Goal: Information Seeking & Learning: Learn about a topic

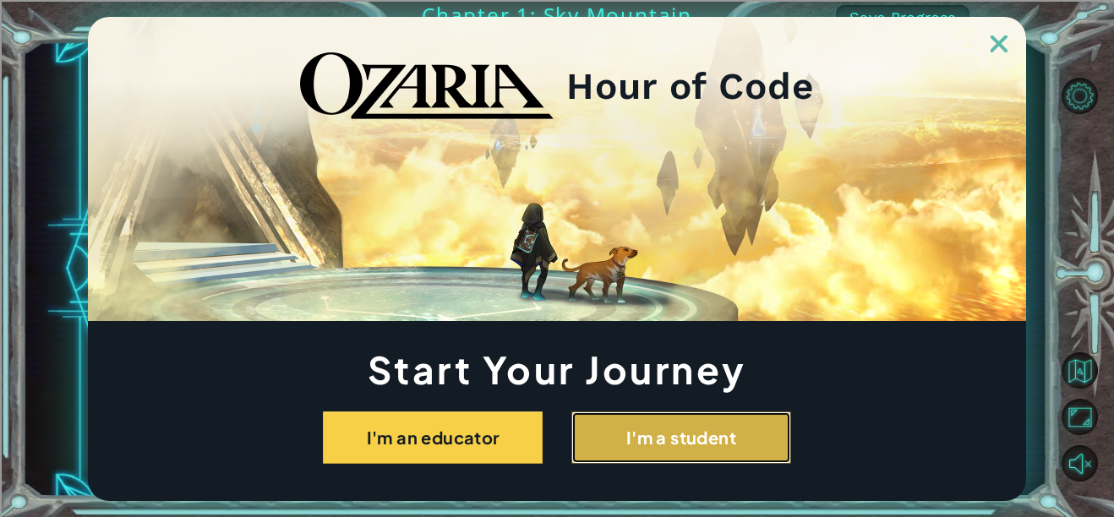
click at [743, 451] on button "I'm a student" at bounding box center [682, 438] width 220 height 52
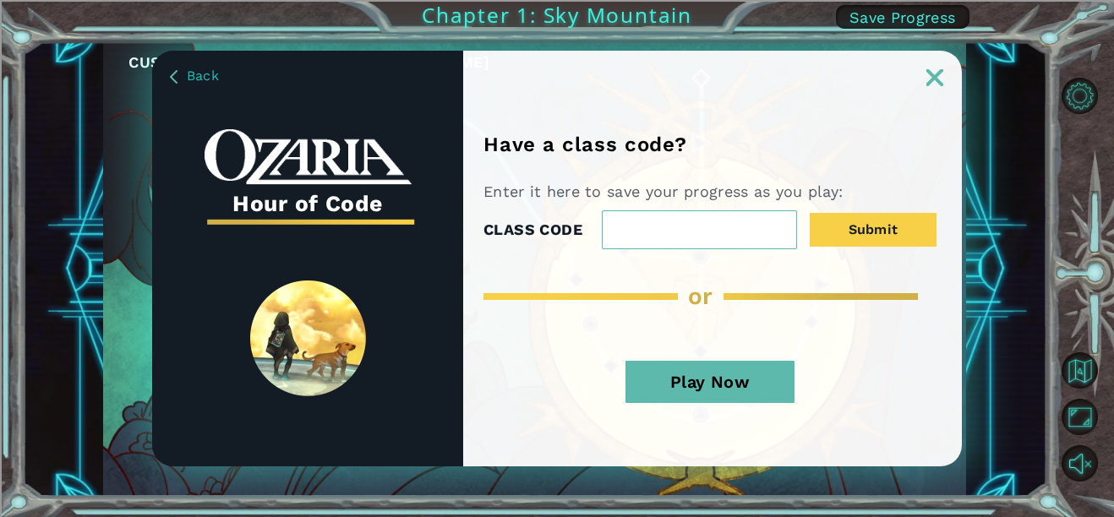
click at [929, 101] on div "Have a class code? Enter it here to save your progress as you play: CLASS CODE …" at bounding box center [712, 259] width 499 height 416
click at [930, 99] on div "Have a class code? Enter it here to save your progress as you play: CLASS CODE …" at bounding box center [712, 259] width 499 height 416
click at [941, 80] on img at bounding box center [935, 77] width 17 height 17
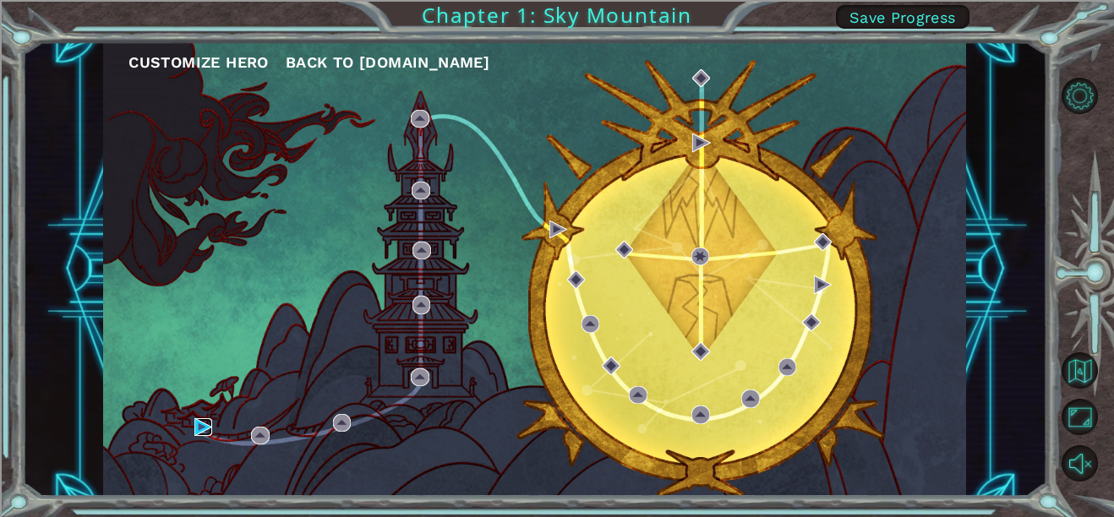
click at [210, 430] on img at bounding box center [203, 428] width 18 height 18
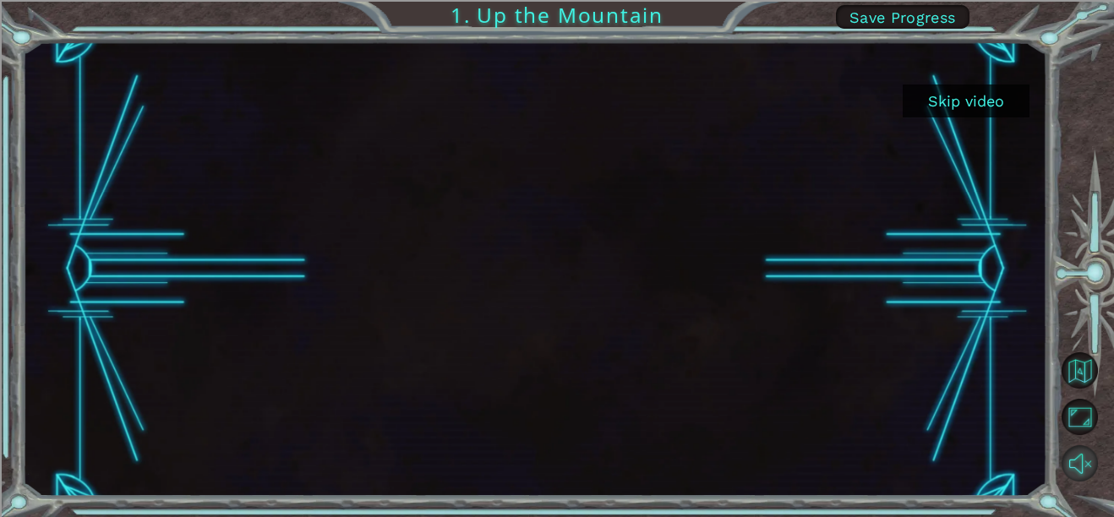
click at [1088, 475] on button "Unmute" at bounding box center [1080, 464] width 36 height 36
click at [966, 97] on button "Skip video" at bounding box center [966, 101] width 127 height 33
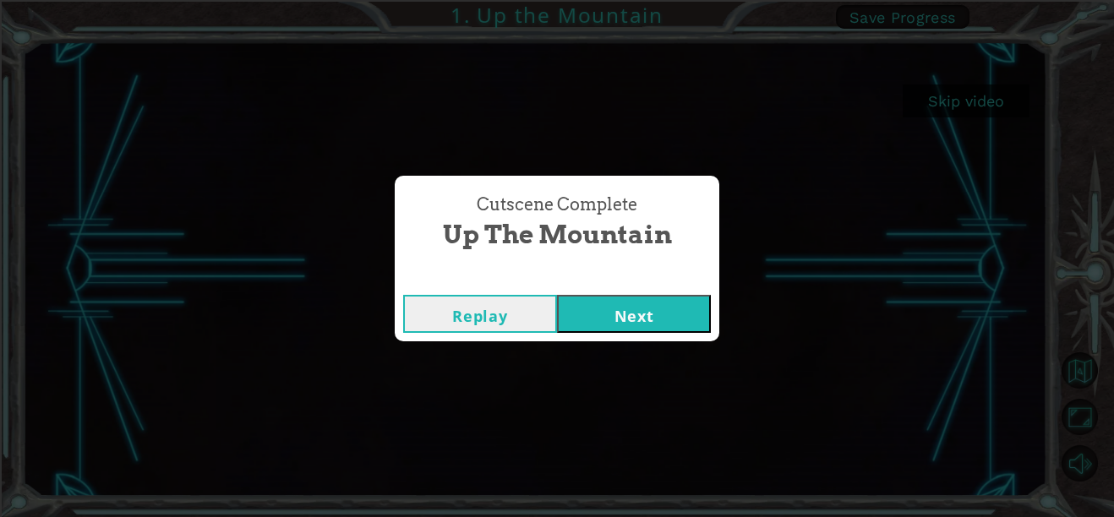
click at [695, 317] on button "Next" at bounding box center [634, 314] width 154 height 38
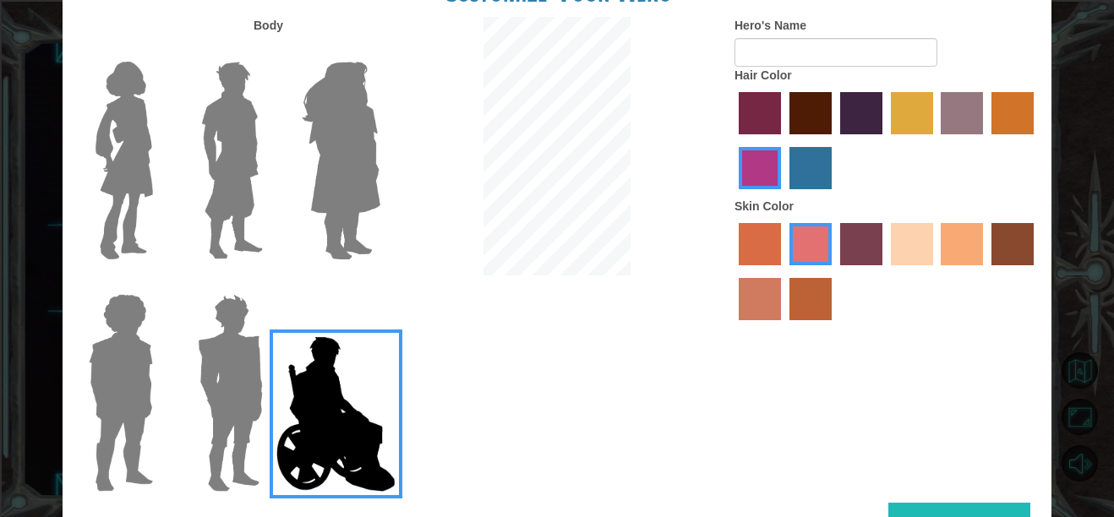
click at [242, 430] on img at bounding box center [230, 392] width 79 height 211
click at [270, 283] on input "Hero Garnet" at bounding box center [270, 283] width 0 height 0
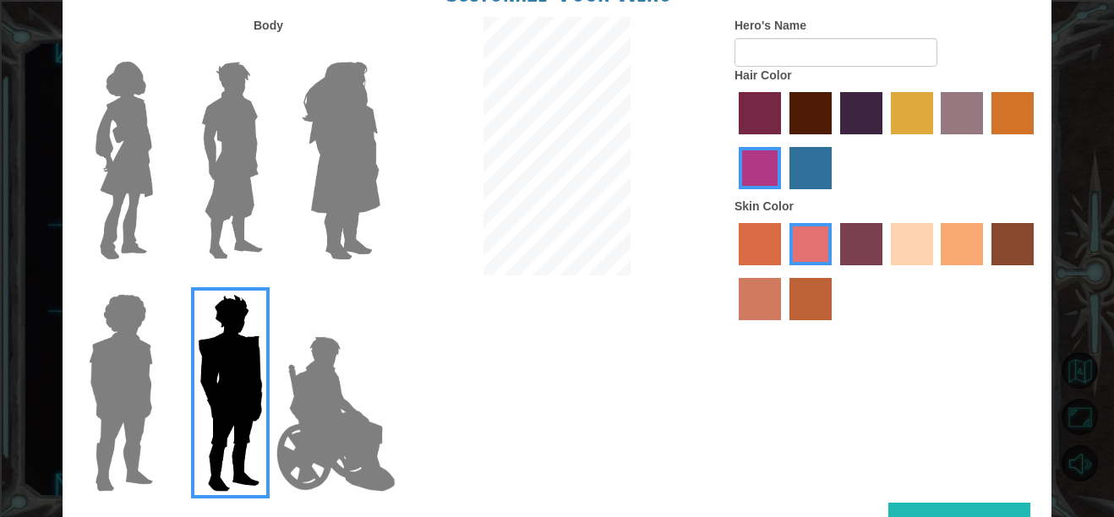
click at [120, 377] on img at bounding box center [121, 392] width 78 height 211
click at [160, 283] on input "Hero Steven" at bounding box center [160, 283] width 0 height 0
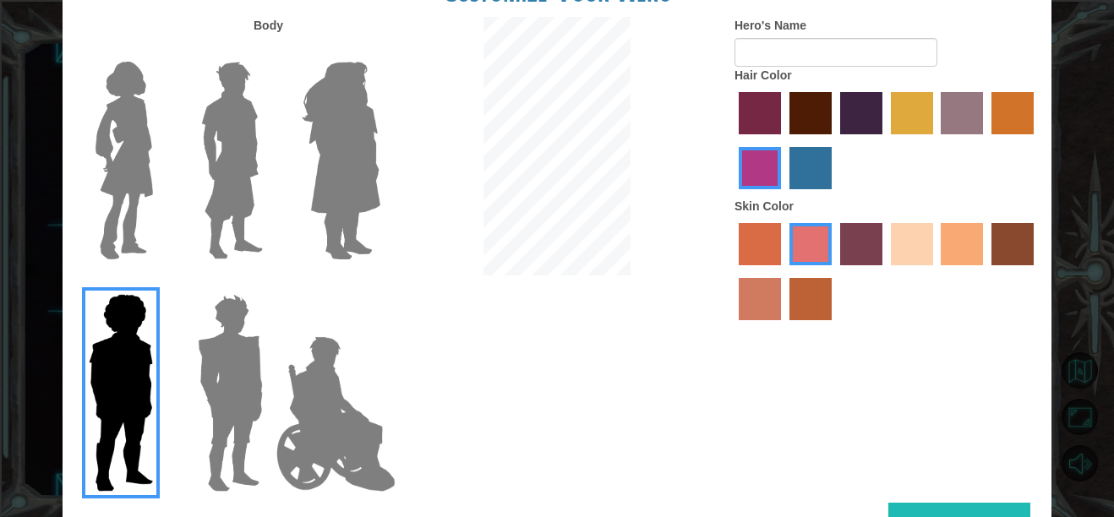
click at [134, 202] on img at bounding box center [124, 160] width 71 height 211
click at [160, 51] on input "Hero Connie" at bounding box center [160, 51] width 0 height 0
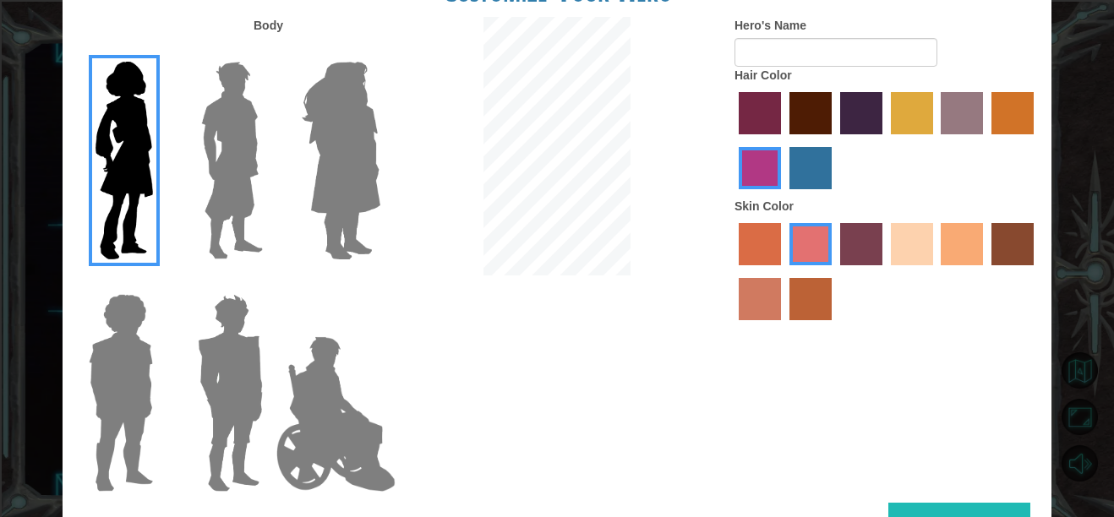
click at [238, 180] on img at bounding box center [231, 160] width 75 height 211
click at [270, 51] on input "Hero Lars" at bounding box center [270, 51] width 0 height 0
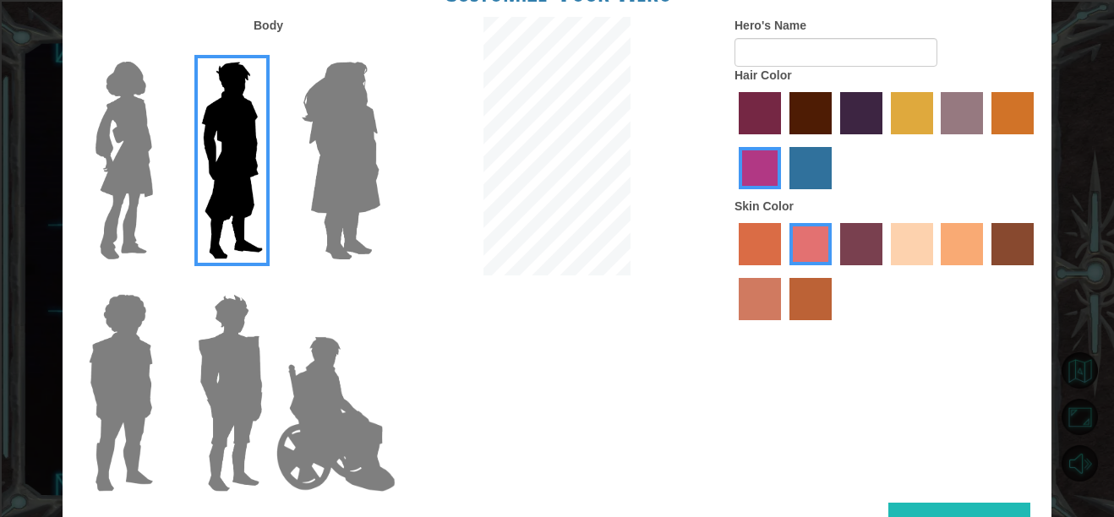
click at [310, 174] on img at bounding box center [341, 160] width 92 height 211
click at [380, 51] on input "Hero Amethyst" at bounding box center [380, 51] width 0 height 0
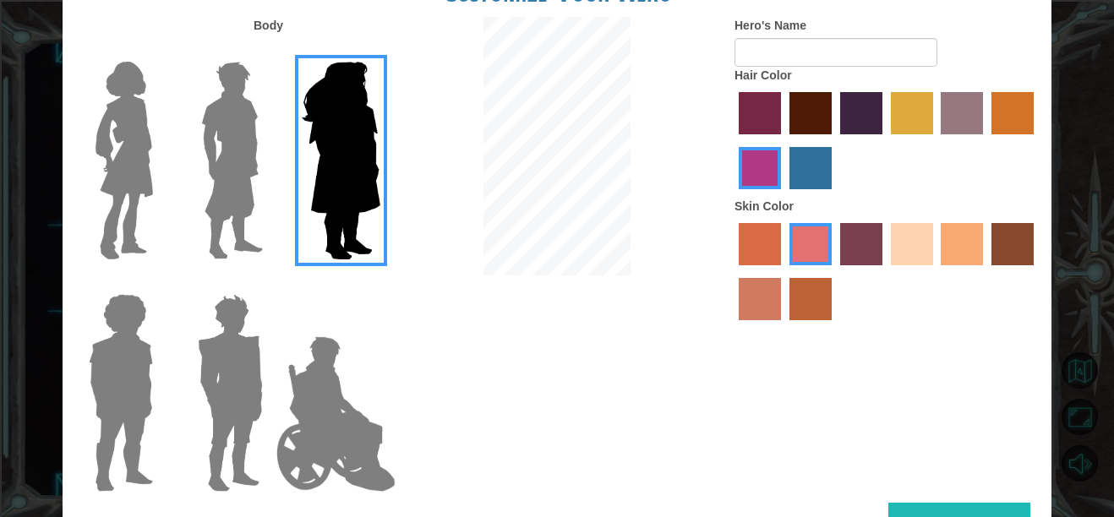
click at [236, 178] on img at bounding box center [231, 160] width 75 height 211
click at [270, 51] on input "Hero Lars" at bounding box center [270, 51] width 0 height 0
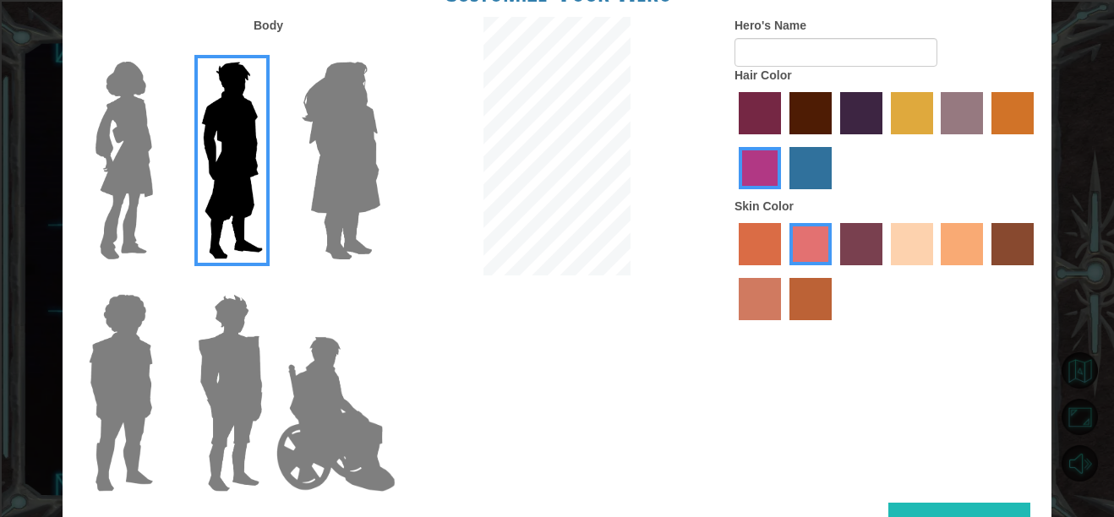
click at [917, 233] on label "sandy beach skin color" at bounding box center [912, 244] width 42 height 42
click at [885, 271] on input "sandy beach skin color" at bounding box center [885, 271] width 0 height 0
click at [812, 166] on label "lachmara hair color" at bounding box center [811, 168] width 42 height 42
click at [784, 195] on input "lachmara hair color" at bounding box center [784, 195] width 0 height 0
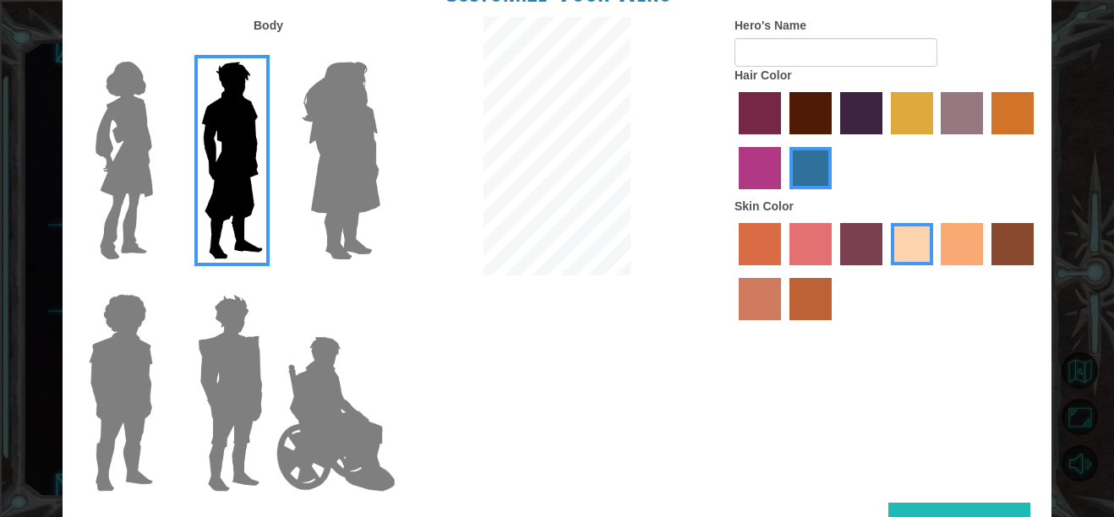
click at [927, 122] on label "tulip tree hair color" at bounding box center [912, 113] width 42 height 42
click at [885, 140] on input "tulip tree hair color" at bounding box center [885, 140] width 0 height 0
click at [867, 116] on label "hot purple hair color" at bounding box center [861, 113] width 42 height 42
click at [834, 140] on input "hot purple hair color" at bounding box center [834, 140] width 0 height 0
click at [986, 52] on form "Hero's Name" at bounding box center [887, 42] width 304 height 50
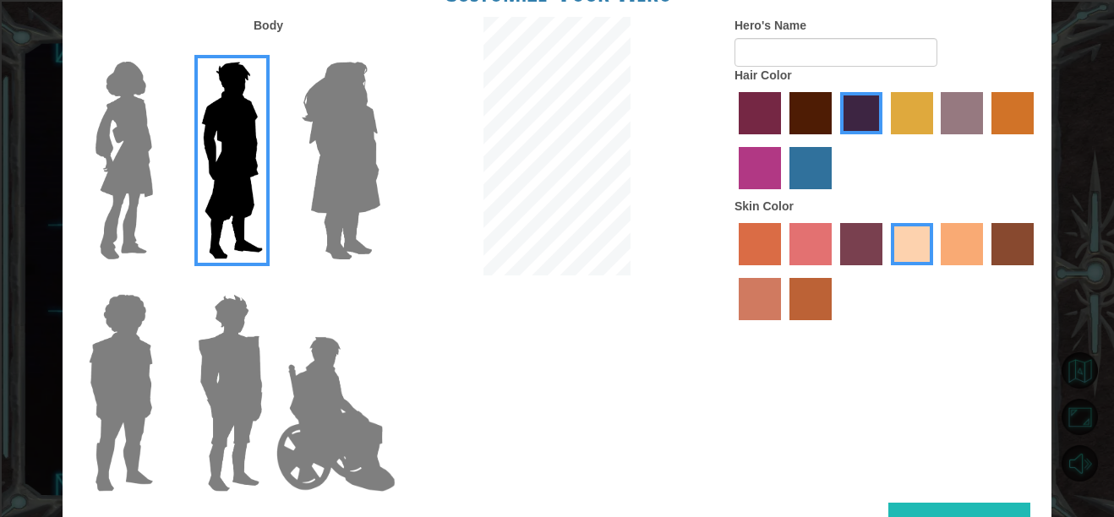
click at [904, 26] on form "Hero's Name" at bounding box center [887, 42] width 304 height 50
click at [878, 55] on input "Hero's Name" at bounding box center [836, 52] width 203 height 29
type input "[PERSON_NAME]"
click at [990, 511] on button "Done" at bounding box center [960, 522] width 142 height 38
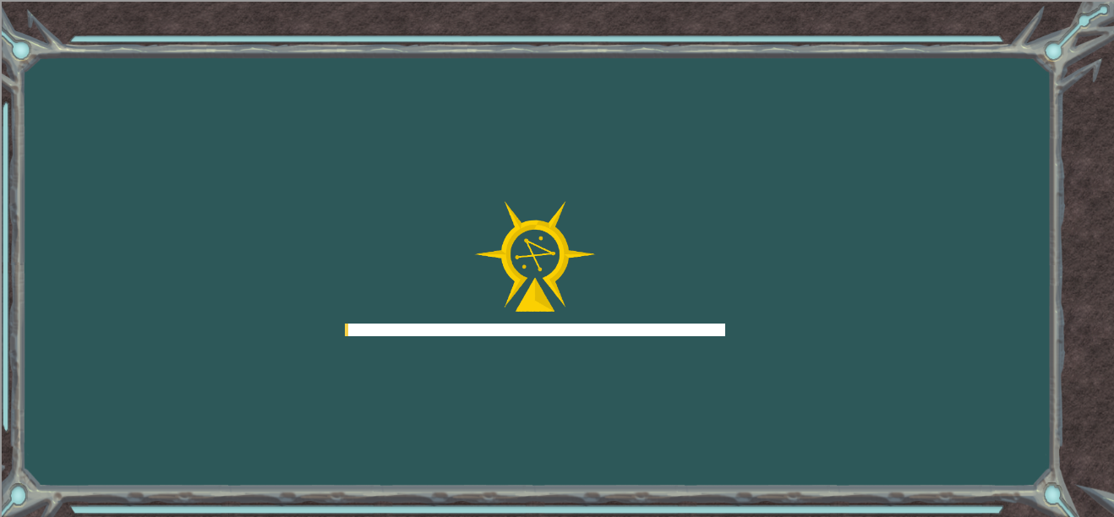
click at [995, 506] on div "Goals Error loading from server. Try refreshing the page. You'll need to join a…" at bounding box center [557, 258] width 1114 height 517
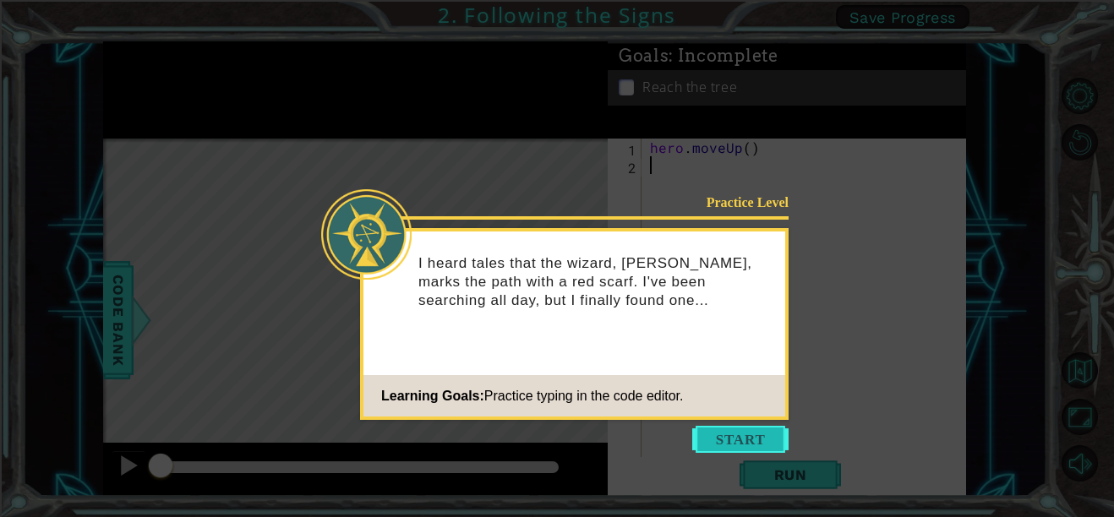
click at [758, 435] on button "Start" at bounding box center [740, 439] width 96 height 27
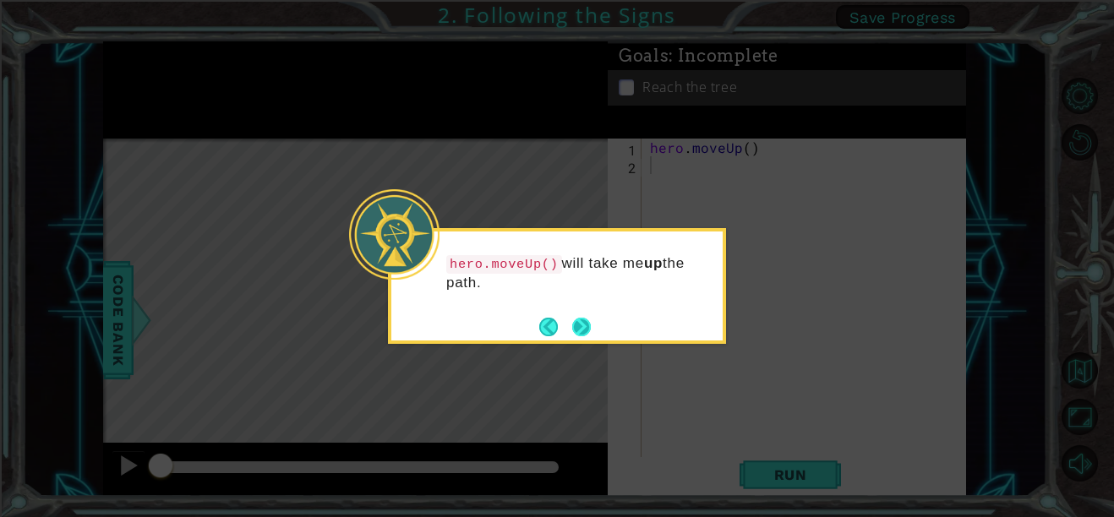
click at [585, 334] on button "Next" at bounding box center [582, 327] width 20 height 20
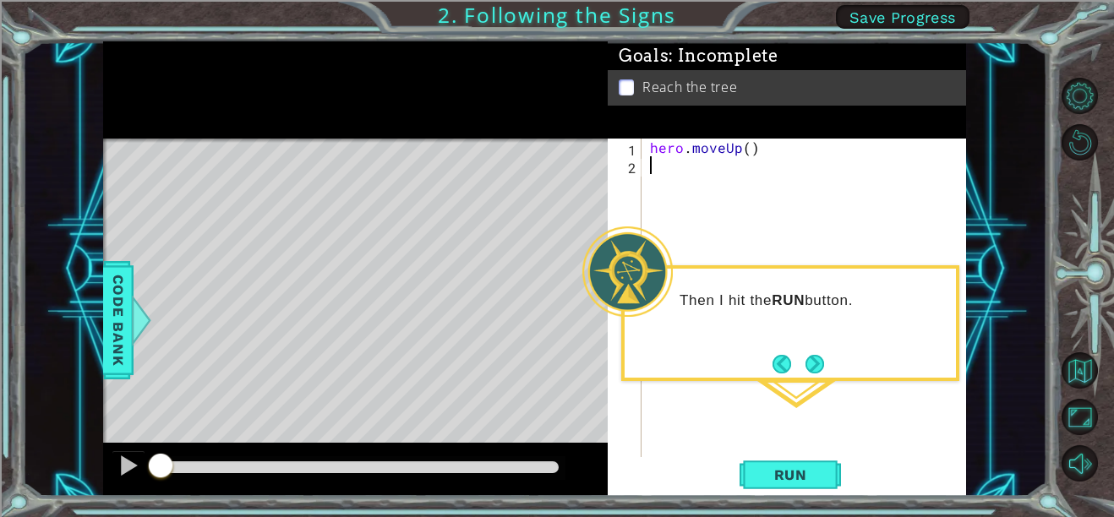
click at [851, 208] on div "hero . moveUp ( )" at bounding box center [809, 316] width 325 height 355
click at [821, 369] on button "Next" at bounding box center [815, 364] width 28 height 28
